Goal: Task Accomplishment & Management: Use online tool/utility

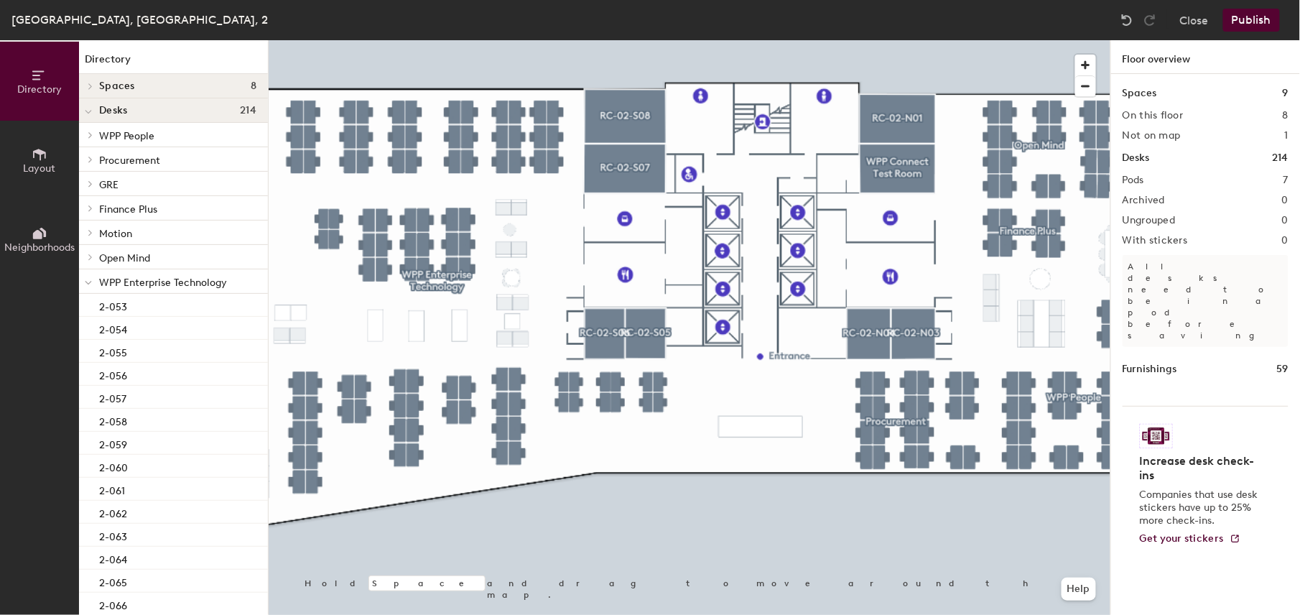
click at [185, 283] on span "WPP Enterprise Technology" at bounding box center [163, 283] width 128 height 12
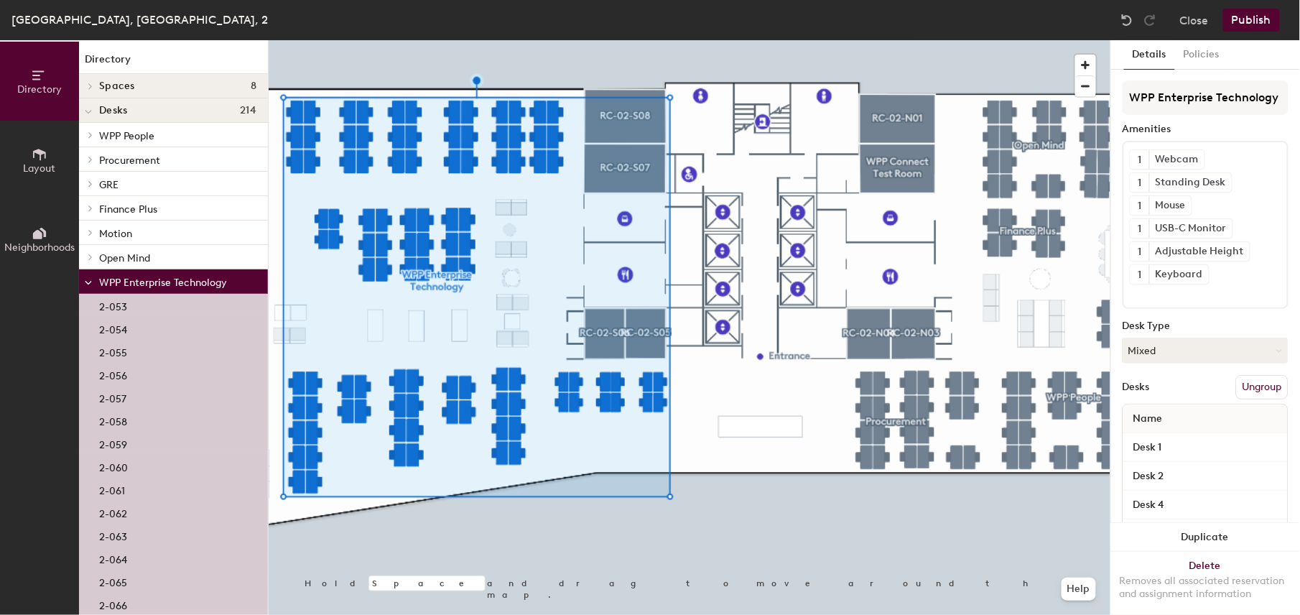
click at [185, 283] on span "WPP Enterprise Technology" at bounding box center [163, 283] width 128 height 12
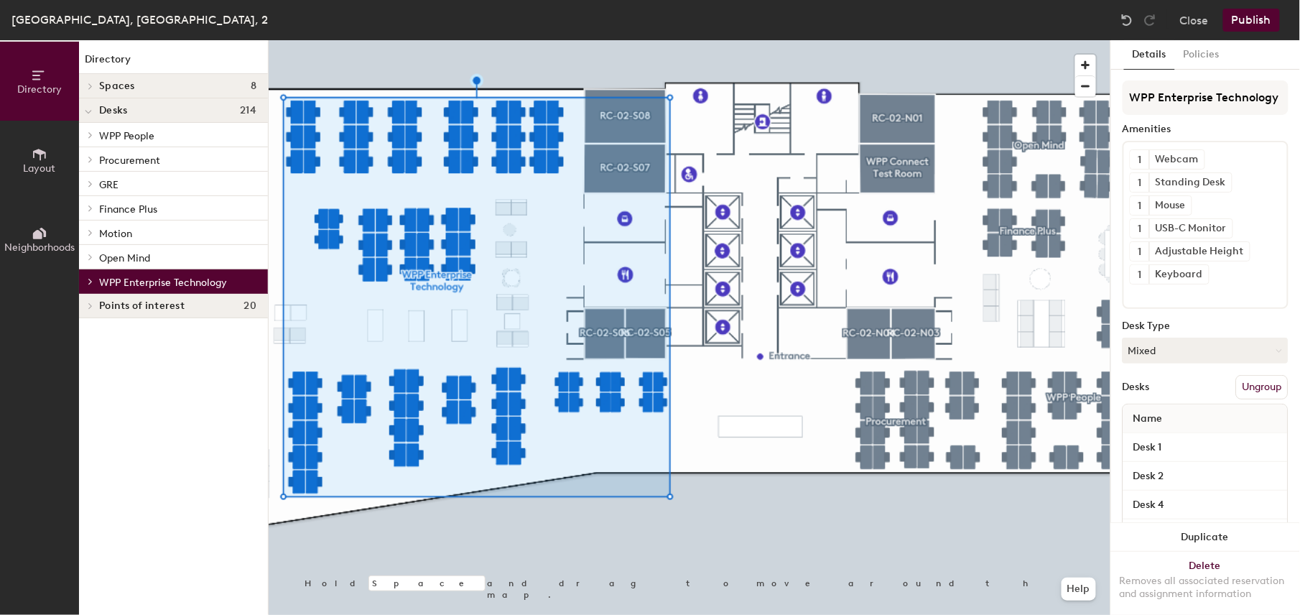
click at [182, 307] on span "Points of interest" at bounding box center [141, 305] width 85 height 11
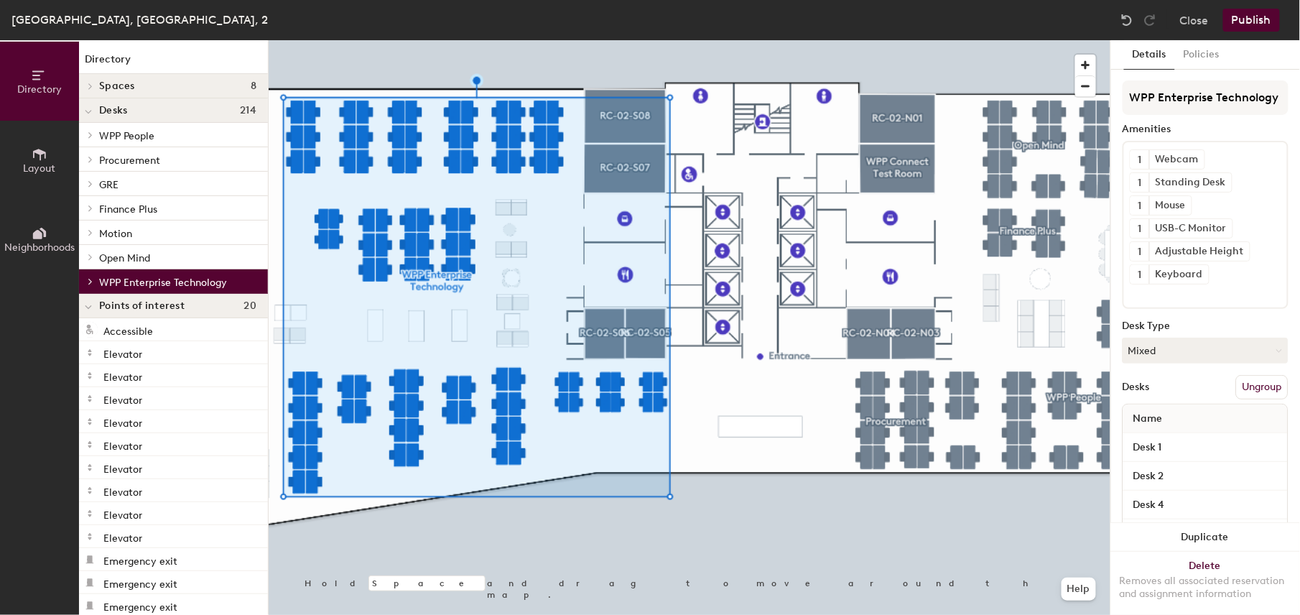
click at [182, 307] on span "Points of interest" at bounding box center [141, 305] width 85 height 11
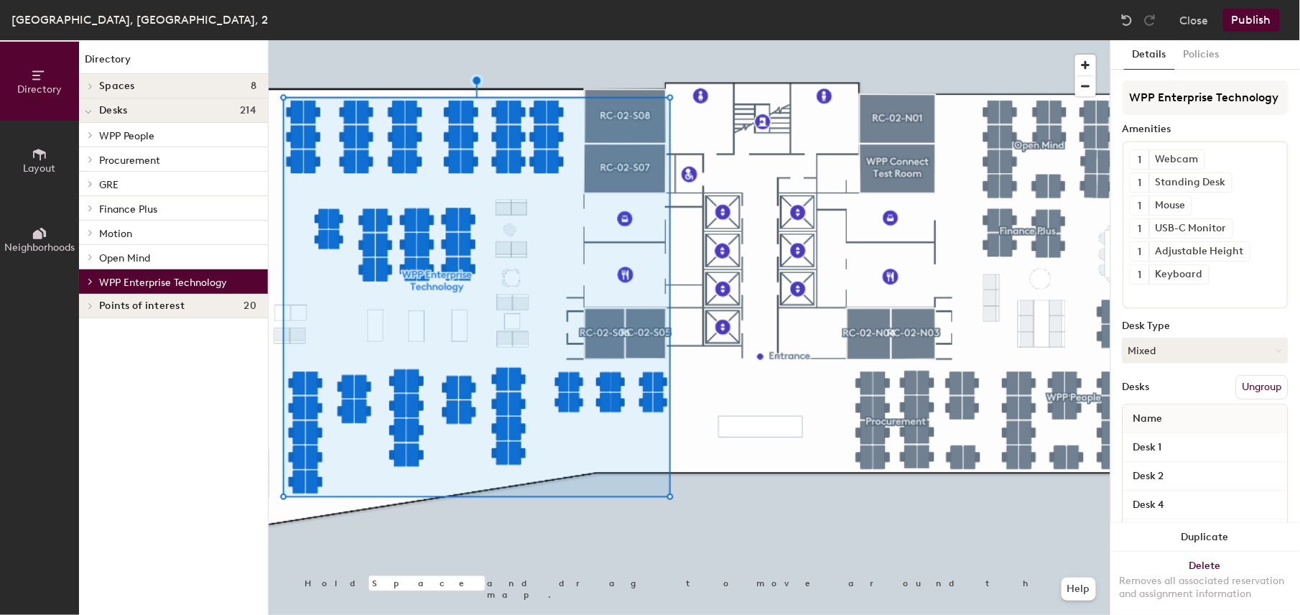
click at [40, 230] on icon at bounding box center [40, 234] width 16 height 16
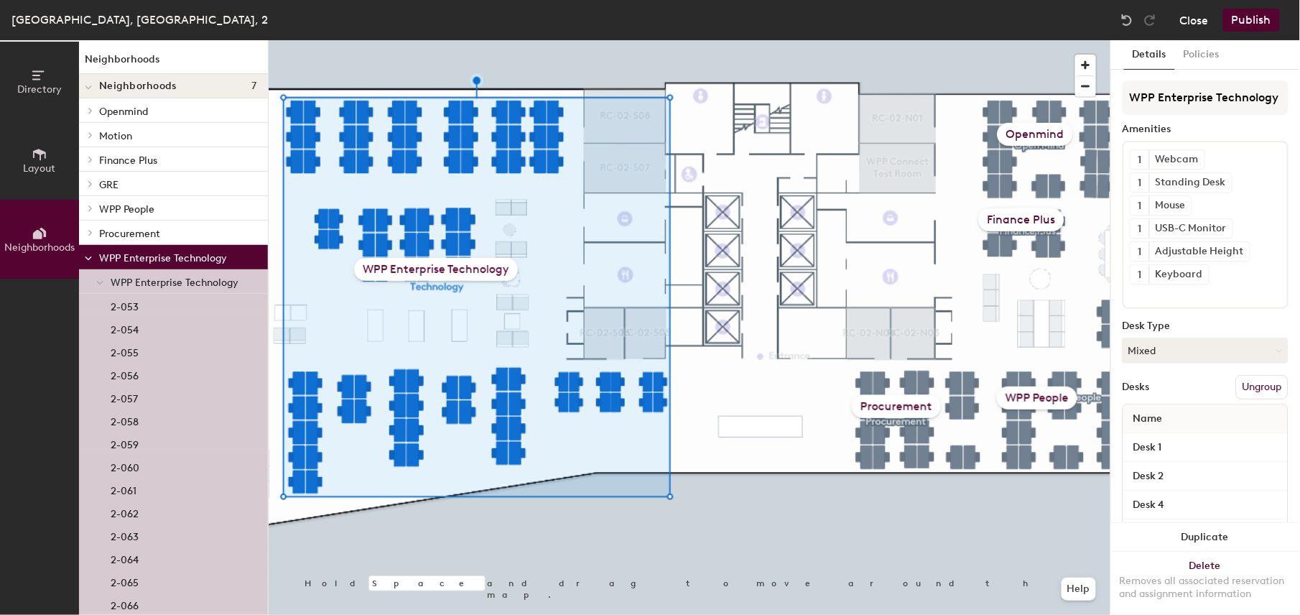
click at [1185, 16] on button "Close" at bounding box center [1194, 20] width 29 height 23
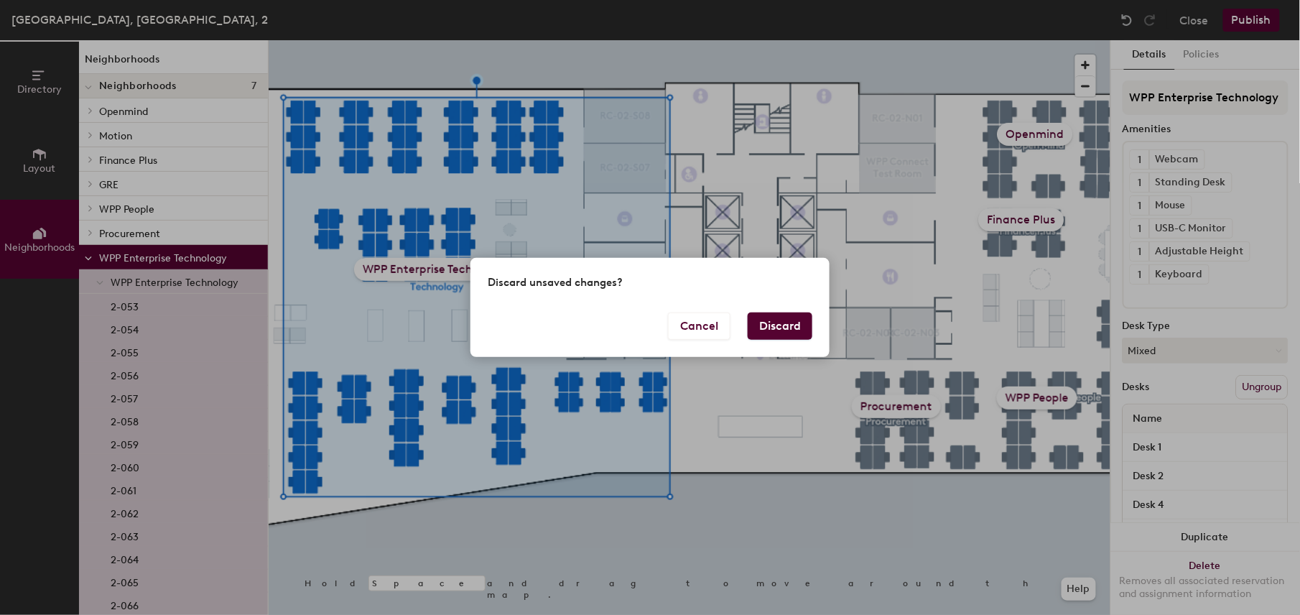
click at [776, 334] on button "Discard" at bounding box center [780, 325] width 65 height 27
